Goal: Task Accomplishment & Management: Manage account settings

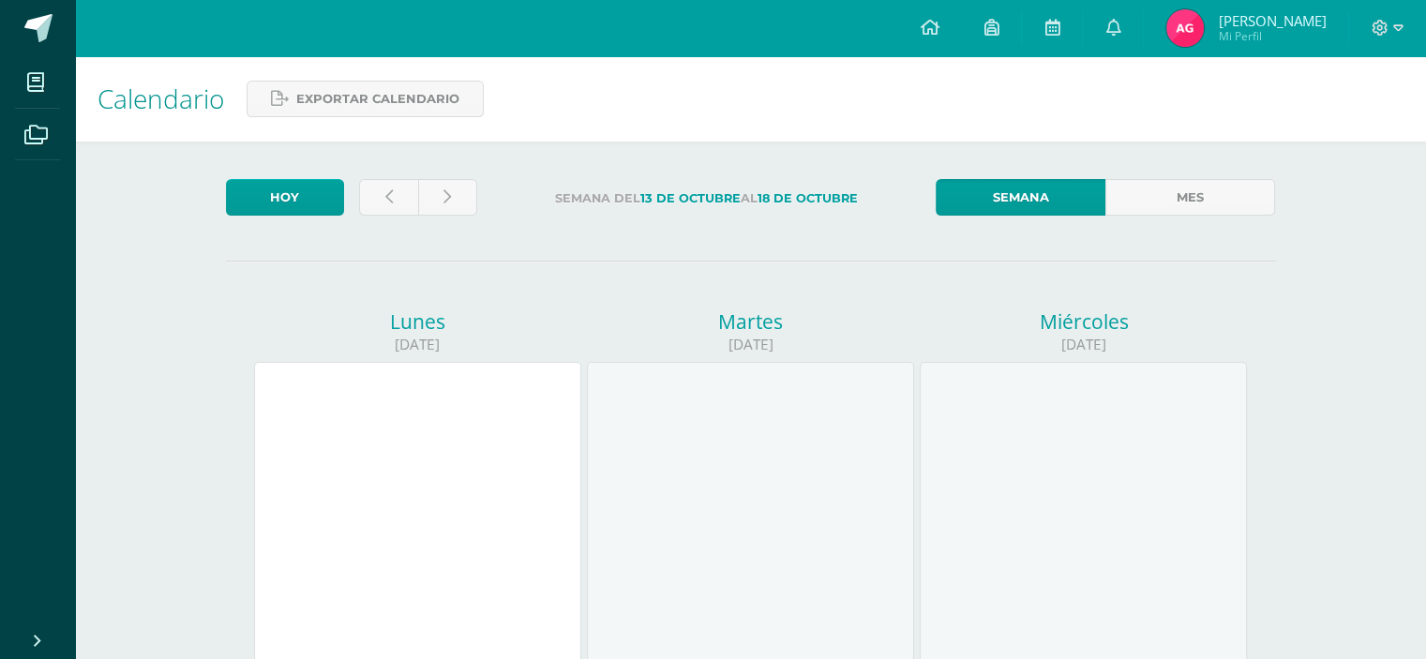
click at [1186, 50] on link "[PERSON_NAME] Mi Perfil" at bounding box center [1246, 28] width 204 height 56
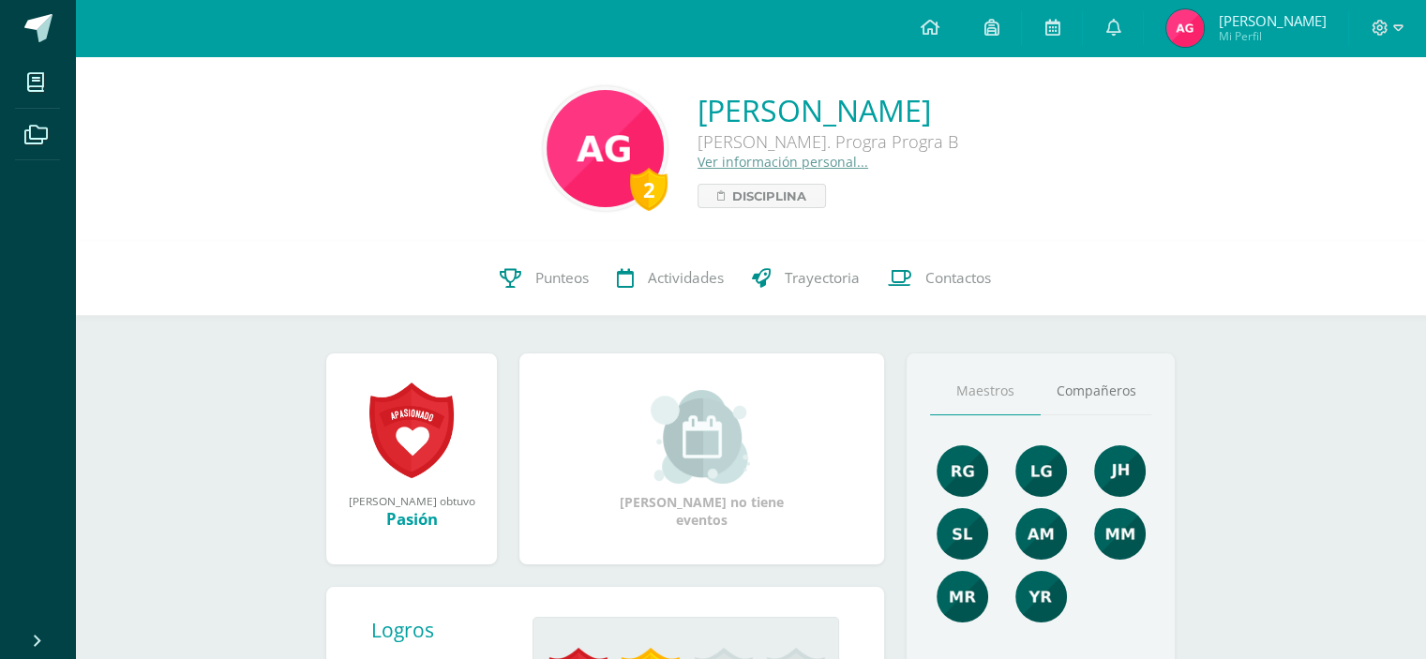
click at [701, 158] on link "Ver información personal..." at bounding box center [783, 162] width 171 height 18
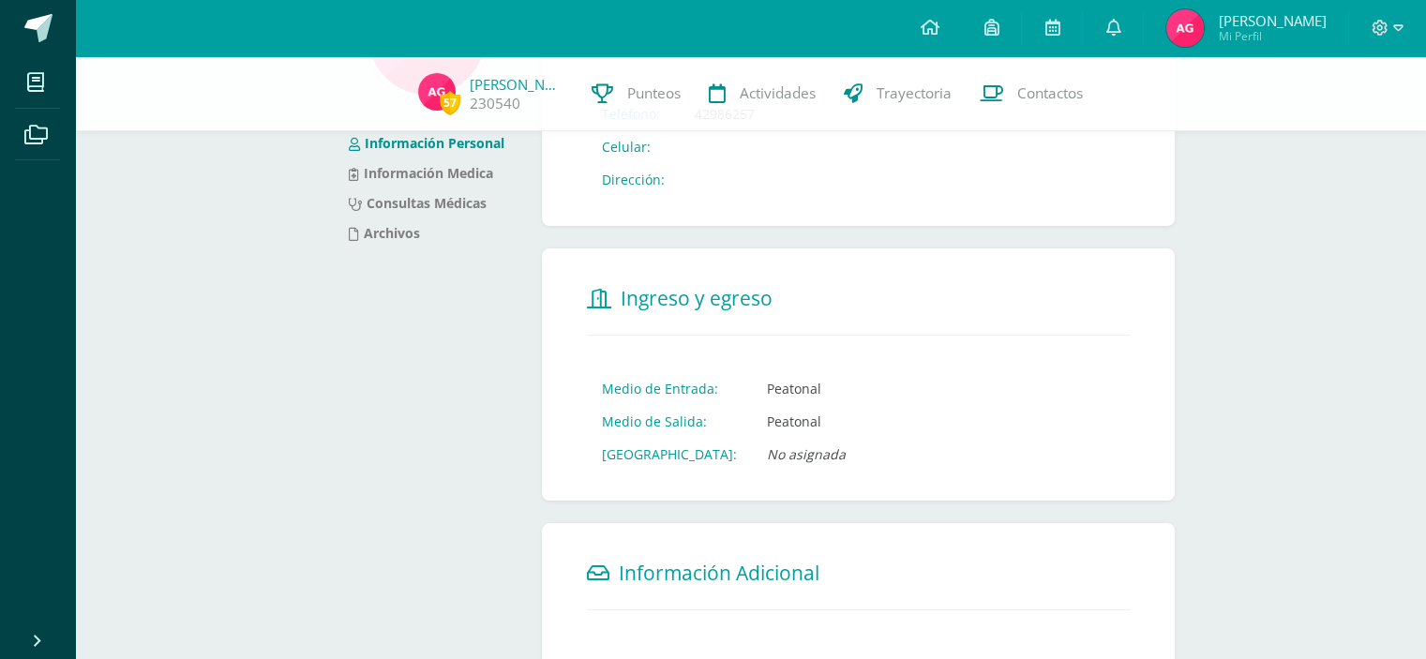
scroll to position [375, 0]
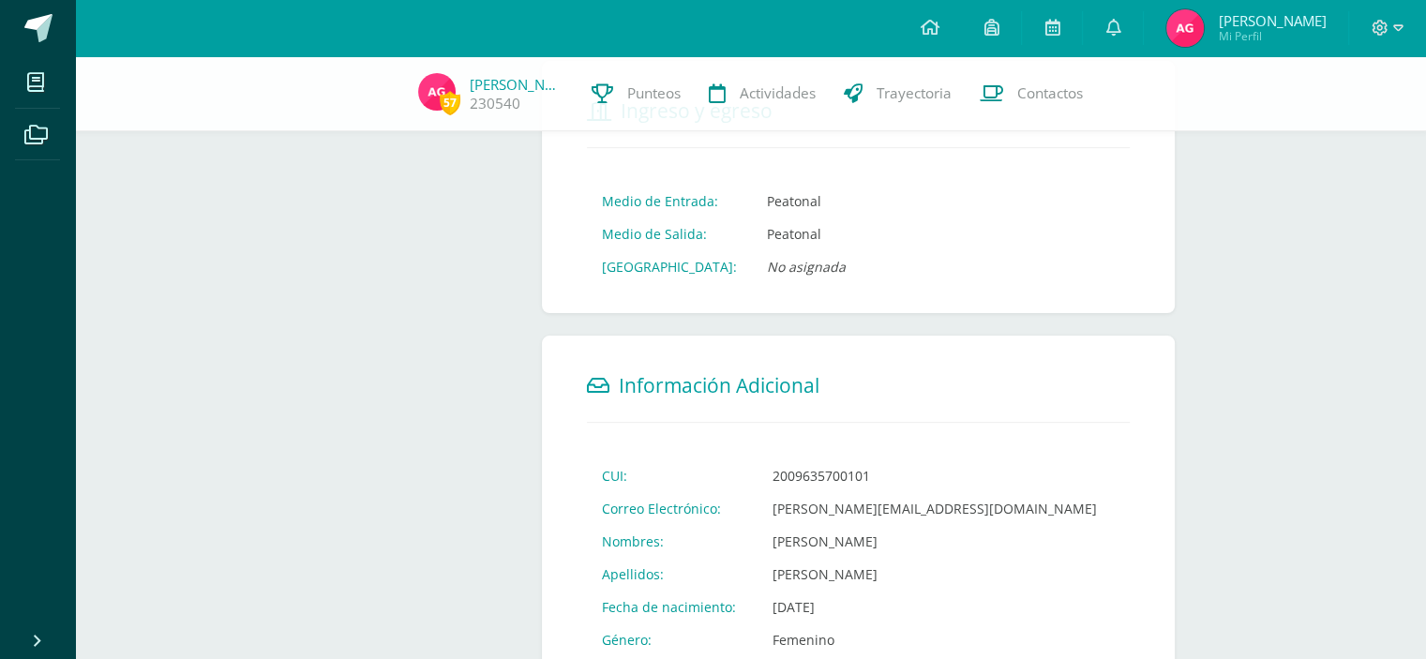
click at [789, 468] on td "2009635700101" at bounding box center [935, 476] width 354 height 33
copy td "2009635700101"
